Goal: Task Accomplishment & Management: Manage account settings

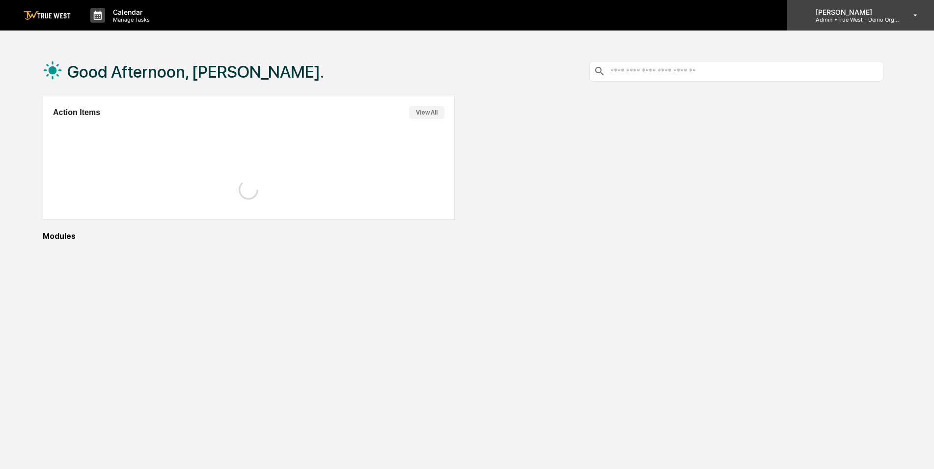
click at [865, 19] on p "Admin • True West - Demo Organization" at bounding box center [853, 19] width 91 height 7
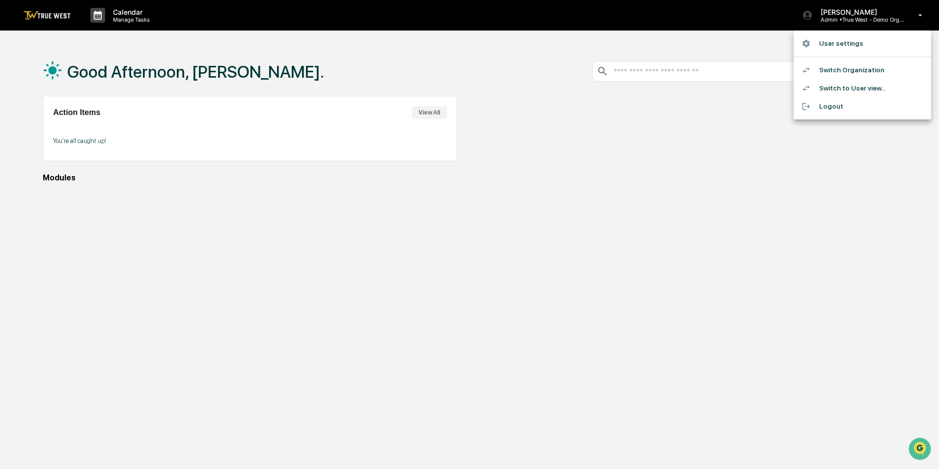
click at [856, 90] on li "Switch to User view..." at bounding box center [863, 88] width 138 height 18
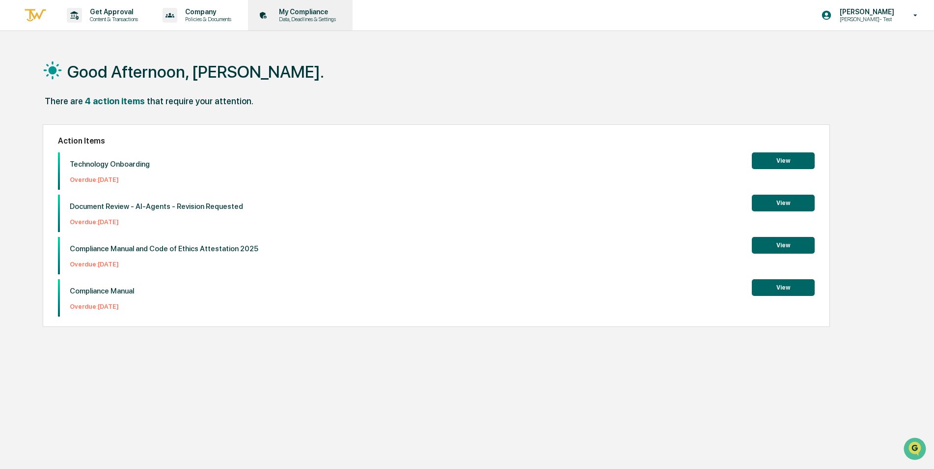
click at [331, 16] on p "Data, Deadlines & Settings" at bounding box center [306, 19] width 70 height 7
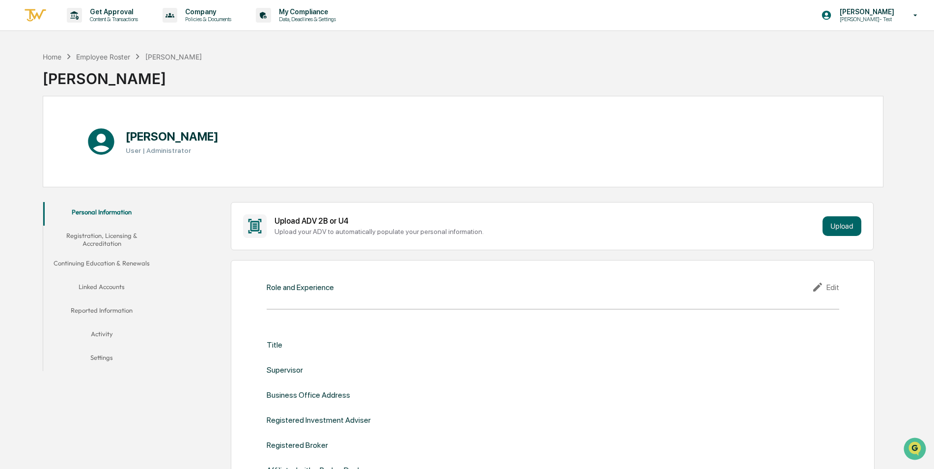
click at [536, 121] on div "[PERSON_NAME] User | Administrator" at bounding box center [463, 141] width 841 height 91
click at [531, 70] on div "Home Employee Roster [PERSON_NAME] [PERSON_NAME]" at bounding box center [463, 71] width 841 height 49
click at [856, 19] on p "[PERSON_NAME]- Test" at bounding box center [865, 19] width 67 height 7
click at [855, 66] on li "Switch Organization" at bounding box center [863, 68] width 138 height 18
